Goal: Information Seeking & Learning: Understand process/instructions

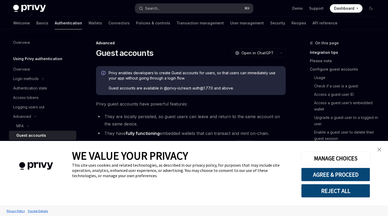
click at [164, 8] on button "Search... ⌘ K" at bounding box center [194, 8] width 118 height 9
click at [44, 10] on img at bounding box center [29, 8] width 33 height 7
type textarea "*"
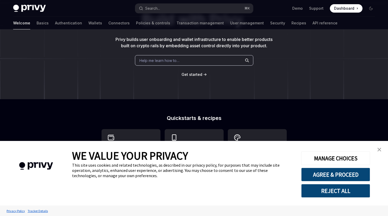
scroll to position [51, 0]
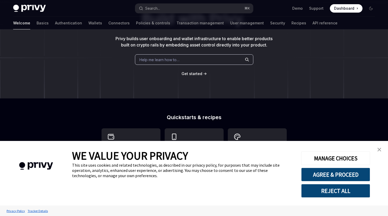
click at [379, 148] on img "close banner" at bounding box center [379, 150] width 4 height 4
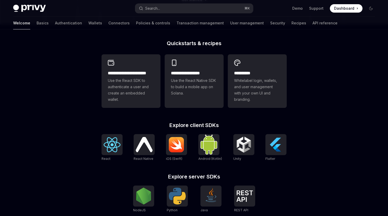
scroll to position [185, 0]
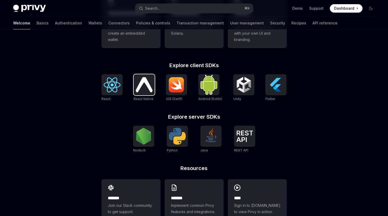
click at [139, 90] on img at bounding box center [144, 84] width 17 height 15
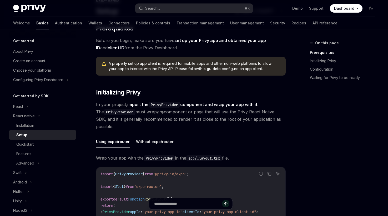
type textarea "*"
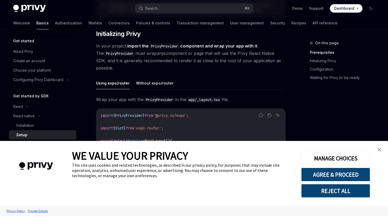
scroll to position [122, 0]
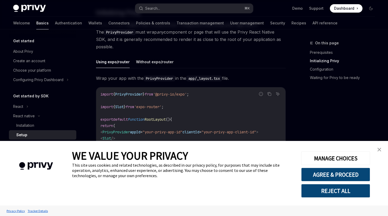
click at [379, 152] on link "close banner" at bounding box center [379, 149] width 11 height 11
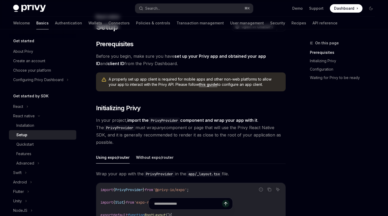
scroll to position [0, 0]
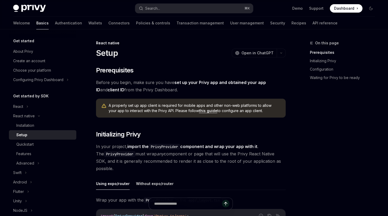
click at [160, 146] on code "PrivyProvider" at bounding box center [164, 147] width 32 height 6
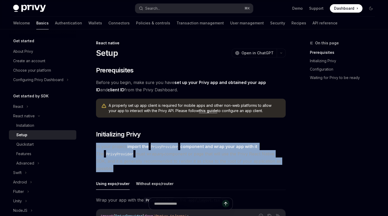
click at [160, 146] on code "PrivyProvider" at bounding box center [164, 147] width 32 height 6
click at [158, 159] on span "In your project, import the PrivyProvider component and wrap your app with it .…" at bounding box center [190, 157] width 189 height 29
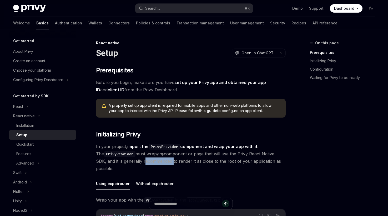
click at [158, 159] on span "In your project, import the PrivyProvider component and wrap your app with it .…" at bounding box center [190, 157] width 189 height 29
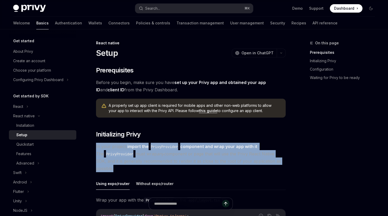
click at [158, 159] on span "In your project, import the PrivyProvider component and wrap your app with it .…" at bounding box center [190, 157] width 189 height 29
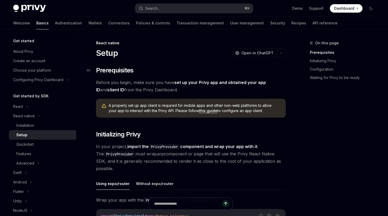
click at [161, 69] on h2 "​ Prerequisites" at bounding box center [190, 70] width 189 height 8
click at [160, 49] on div "Setup OpenAI Open in ChatGPT" at bounding box center [190, 52] width 189 height 9
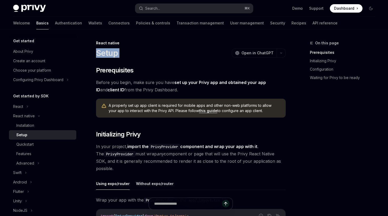
click at [160, 49] on div "Setup OpenAI Open in ChatGPT" at bounding box center [190, 52] width 189 height 9
